Goal: Navigation & Orientation: Find specific page/section

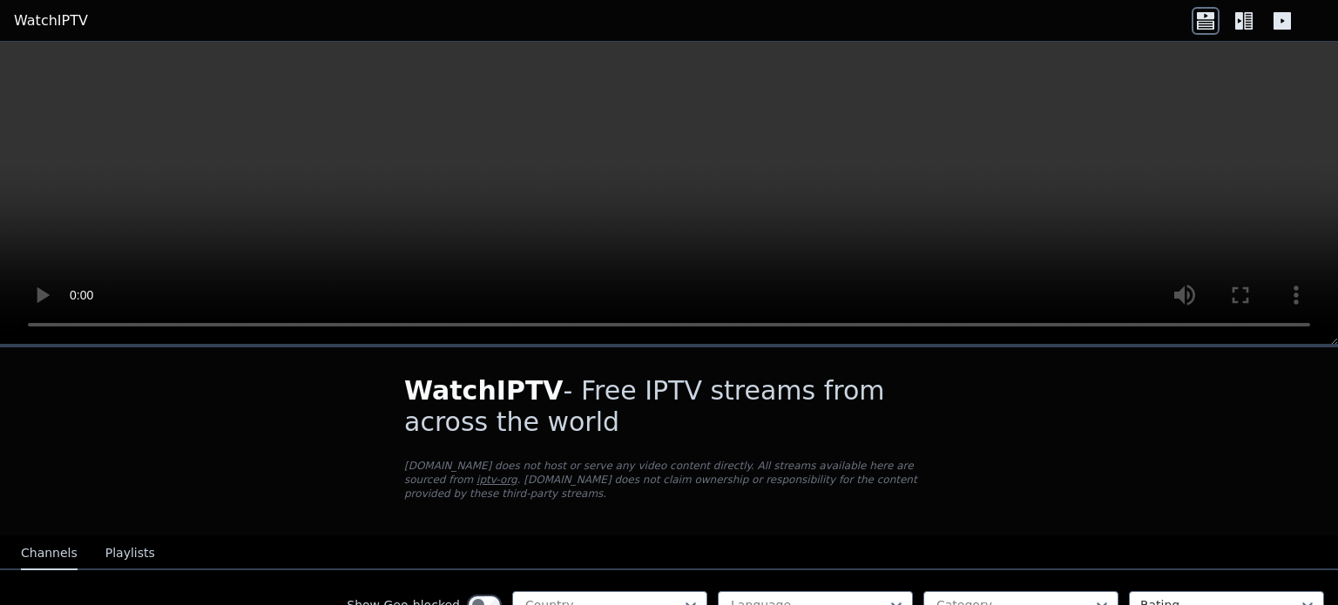
click at [52, 545] on button "Channels" at bounding box center [49, 553] width 57 height 33
click at [612, 597] on div at bounding box center [602, 605] width 159 height 17
click at [1077, 597] on div at bounding box center [1014, 605] width 159 height 17
click at [1093, 597] on icon at bounding box center [1101, 605] width 17 height 17
click at [1097, 603] on icon at bounding box center [1102, 606] width 10 height 6
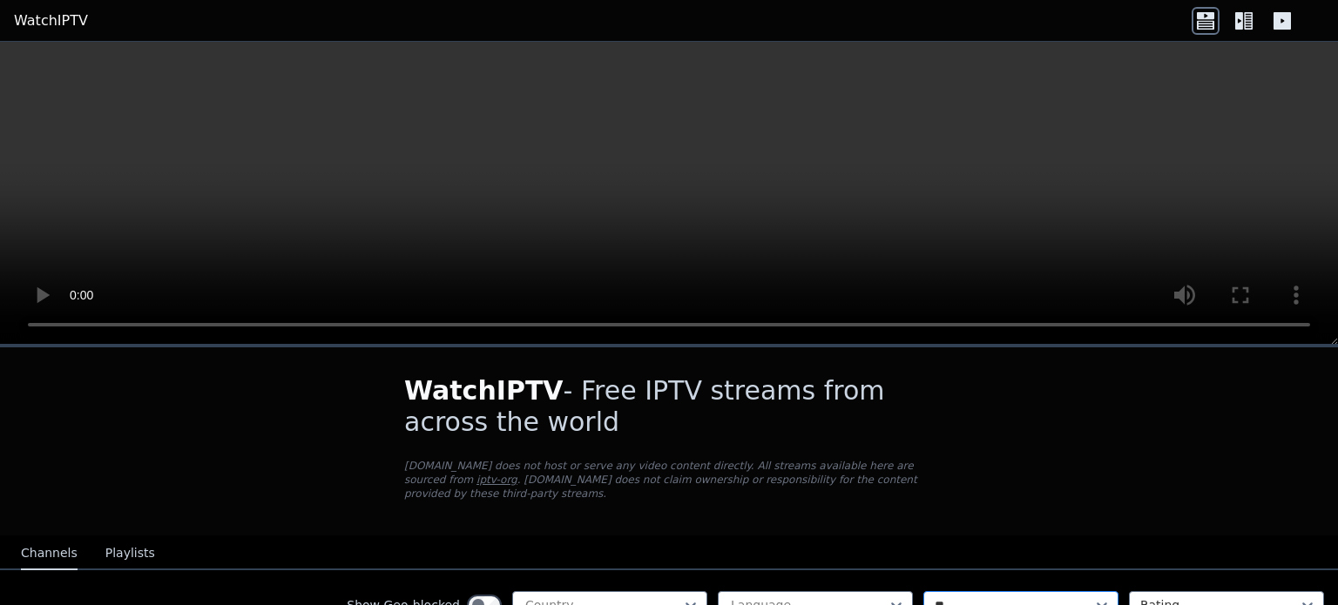
type input "*"
type input "********"
click at [1206, 30] on icon at bounding box center [1206, 21] width 28 height 28
click at [68, 10] on link "WatchIPTV" at bounding box center [51, 20] width 74 height 21
click at [132, 539] on button "Playlists" at bounding box center [130, 553] width 50 height 33
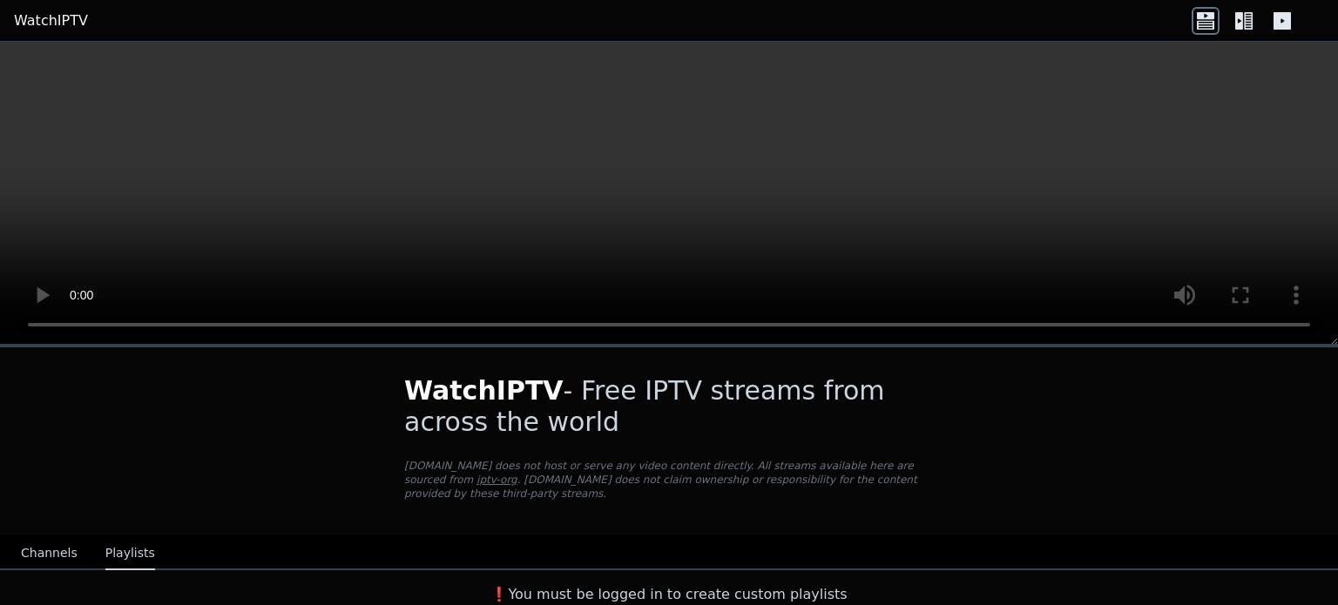
click at [564, 506] on div "WatchIPTV - Free IPTV streams from across the world [DOMAIN_NAME] does not host…" at bounding box center [668, 442] width 585 height 188
click at [33, 538] on button "Channels" at bounding box center [49, 553] width 57 height 33
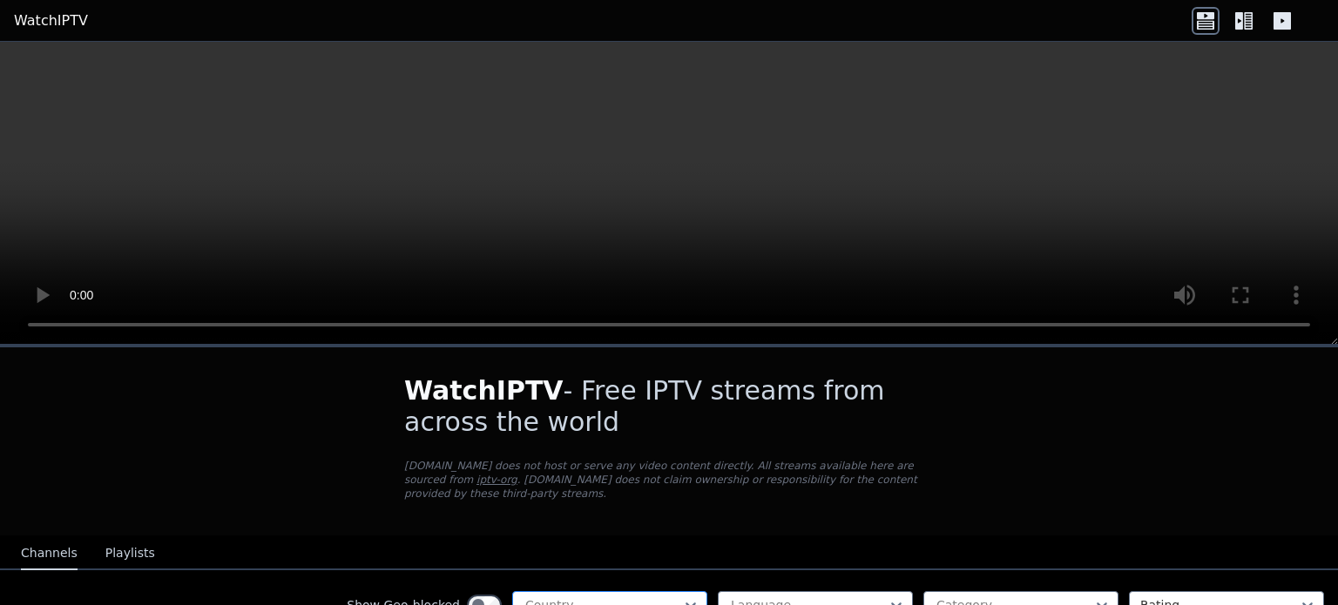
click at [577, 597] on div at bounding box center [602, 605] width 159 height 17
